Goal: Transaction & Acquisition: Register for event/course

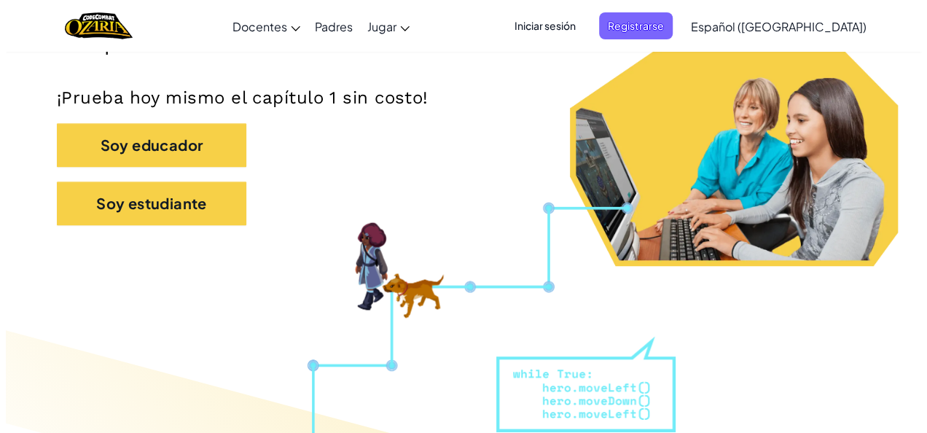
scroll to position [298, 0]
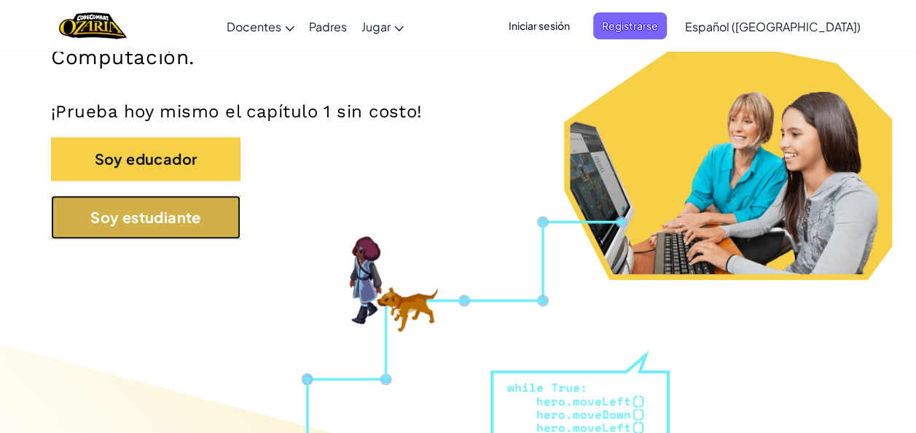
click at [210, 224] on button "Soy estudiante" at bounding box center [145, 217] width 189 height 44
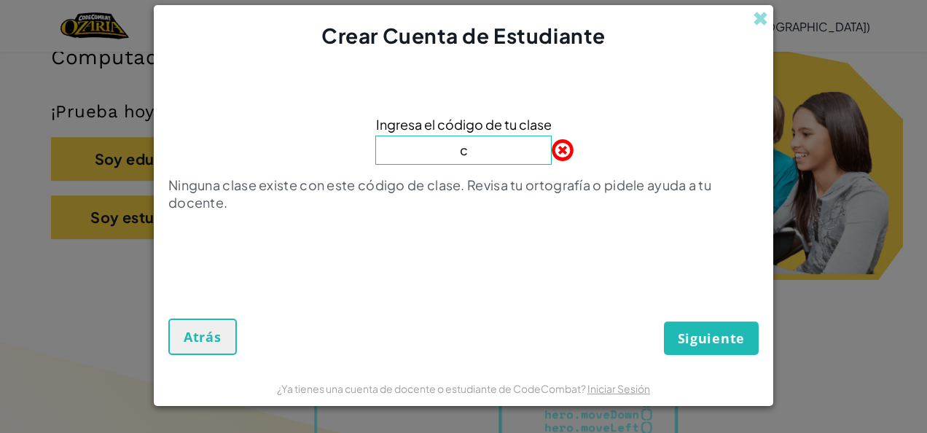
type input "ColdMeanSell"
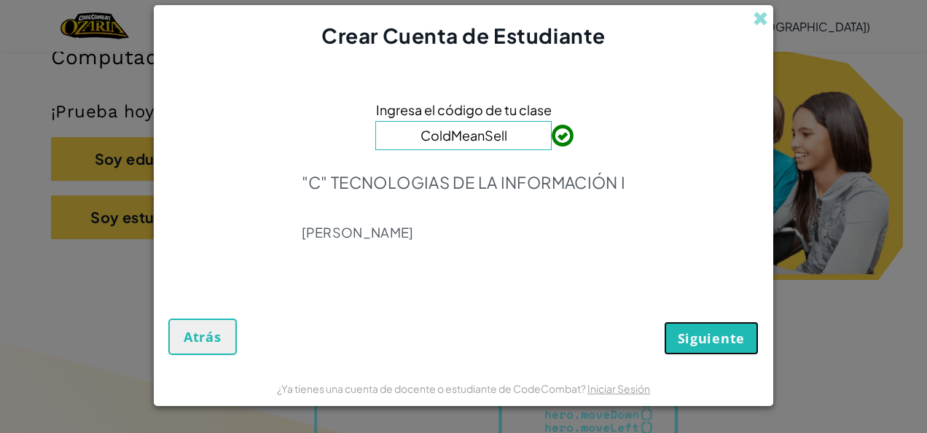
click at [737, 338] on span "Siguiente" at bounding box center [711, 337] width 67 height 17
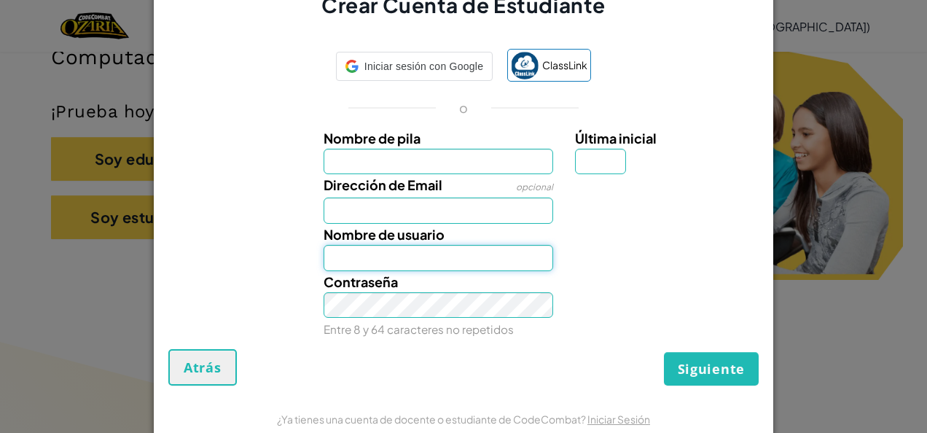
type input "[EMAIL_ADDRESS][DOMAIN_NAME]"
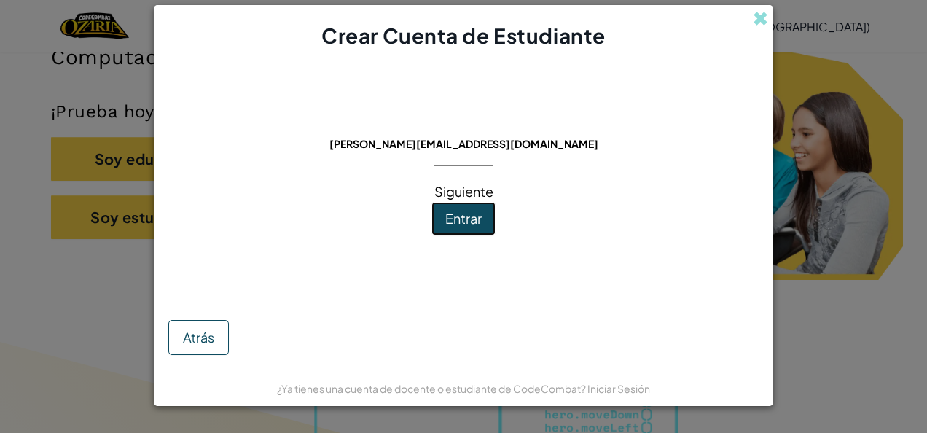
click at [455, 216] on span "Entrar" at bounding box center [463, 218] width 36 height 17
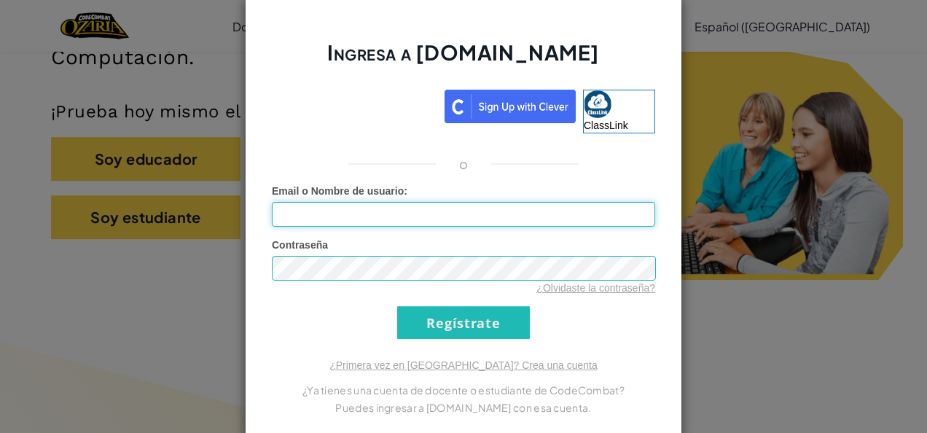
click at [455, 219] on input "Email o Nombre de usuario :" at bounding box center [463, 214] width 383 height 25
type input "a"
type input "KarinaC"
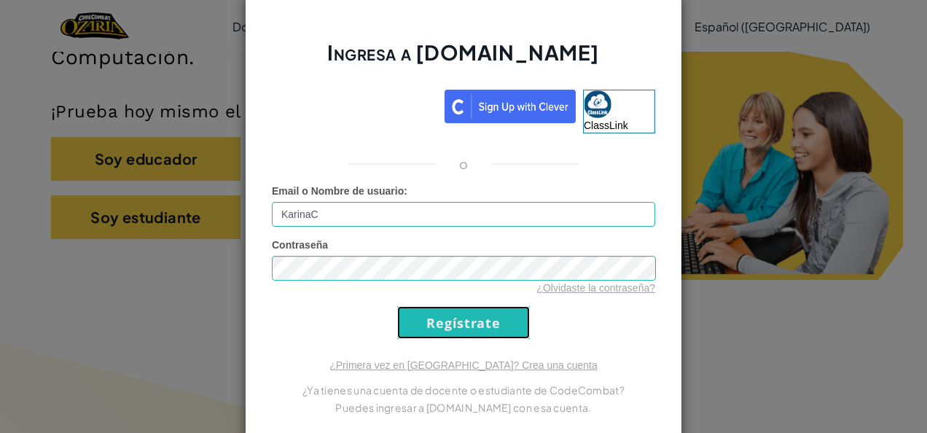
click at [470, 331] on input "Regístrate" at bounding box center [463, 322] width 133 height 33
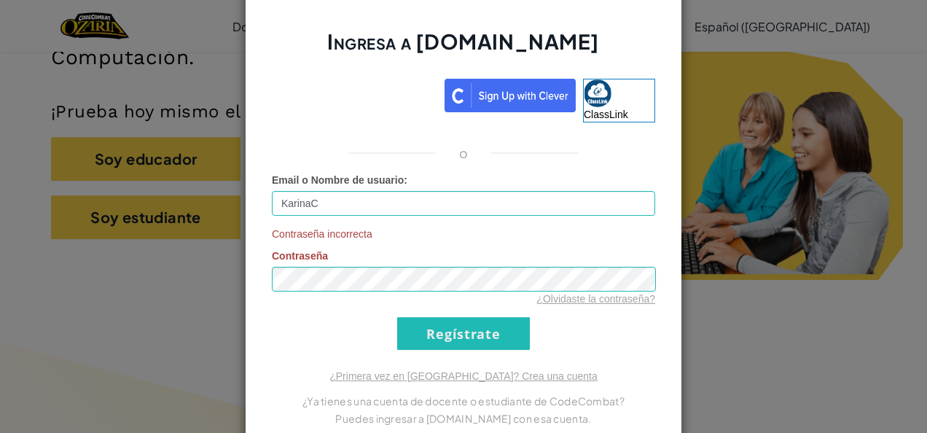
click at [718, 106] on div "Ingresa a [DOMAIN_NAME] ClassLink o Email o Nombre de usuario : KarinaC Contras…" at bounding box center [463, 216] width 927 height 433
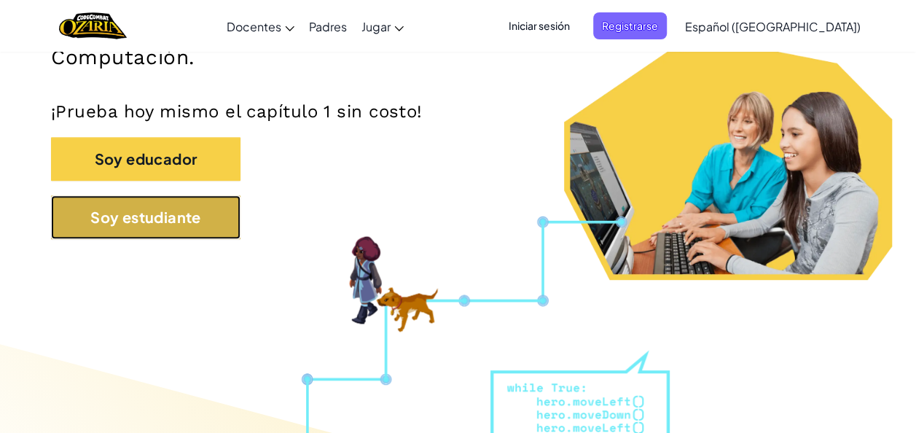
click at [165, 212] on button "Soy estudiante" at bounding box center [145, 217] width 189 height 44
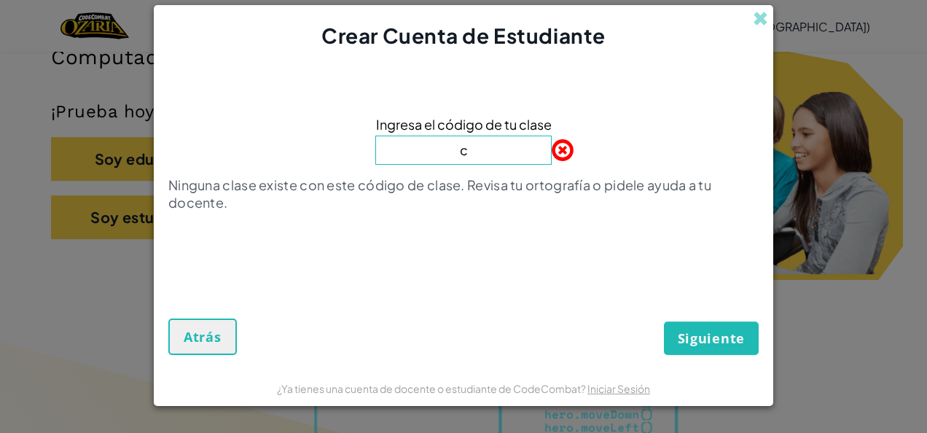
type input "ColdMeanSell"
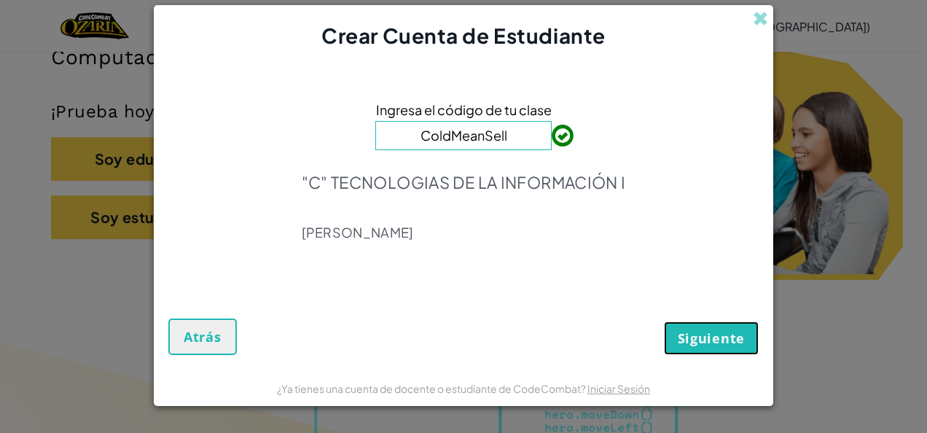
click at [729, 326] on button "Siguiente" at bounding box center [711, 338] width 95 height 34
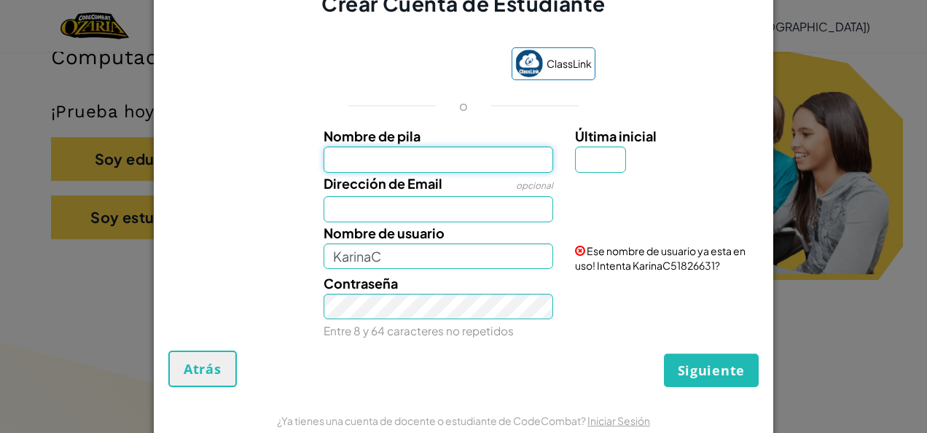
click at [360, 157] on input "Nombre de pila" at bounding box center [438, 159] width 230 height 26
type input "[PERSON_NAME]"
type input "C"
type input "[EMAIL_ADDRESS][DOMAIN_NAME]"
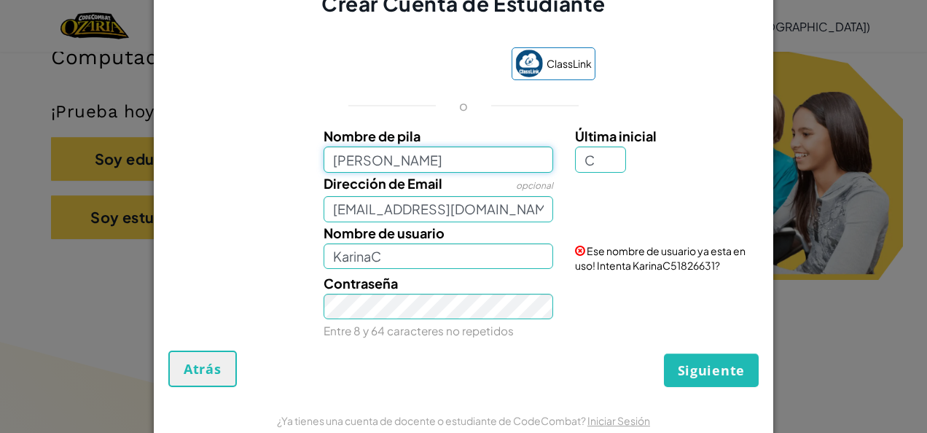
type input "KarinaC"
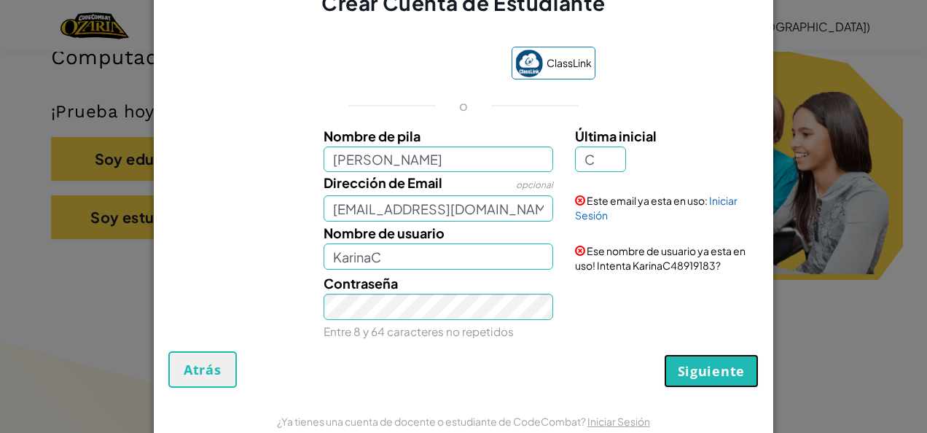
click at [730, 371] on span "Siguiente" at bounding box center [711, 370] width 67 height 17
click at [730, 371] on button "Crear Cuenta" at bounding box center [697, 371] width 121 height 34
click at [717, 205] on link "Iniciar Sesión" at bounding box center [656, 208] width 162 height 28
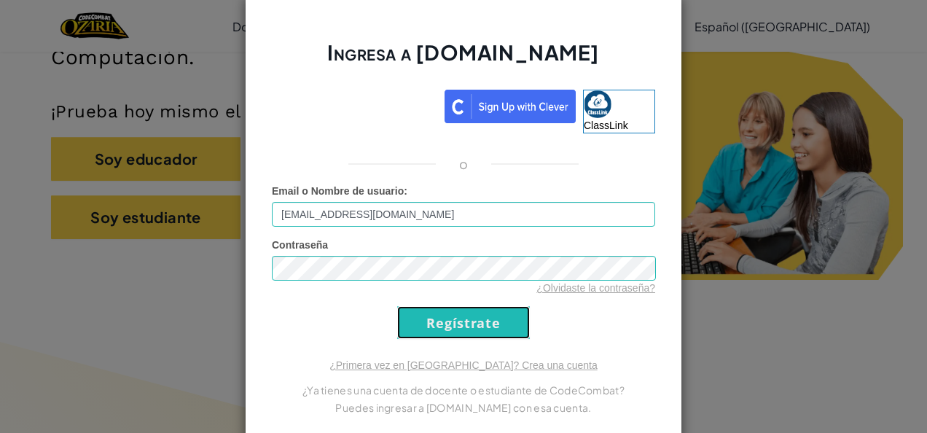
click at [468, 335] on input "Regístrate" at bounding box center [463, 322] width 133 height 33
